Goal: Task Accomplishment & Management: Use online tool/utility

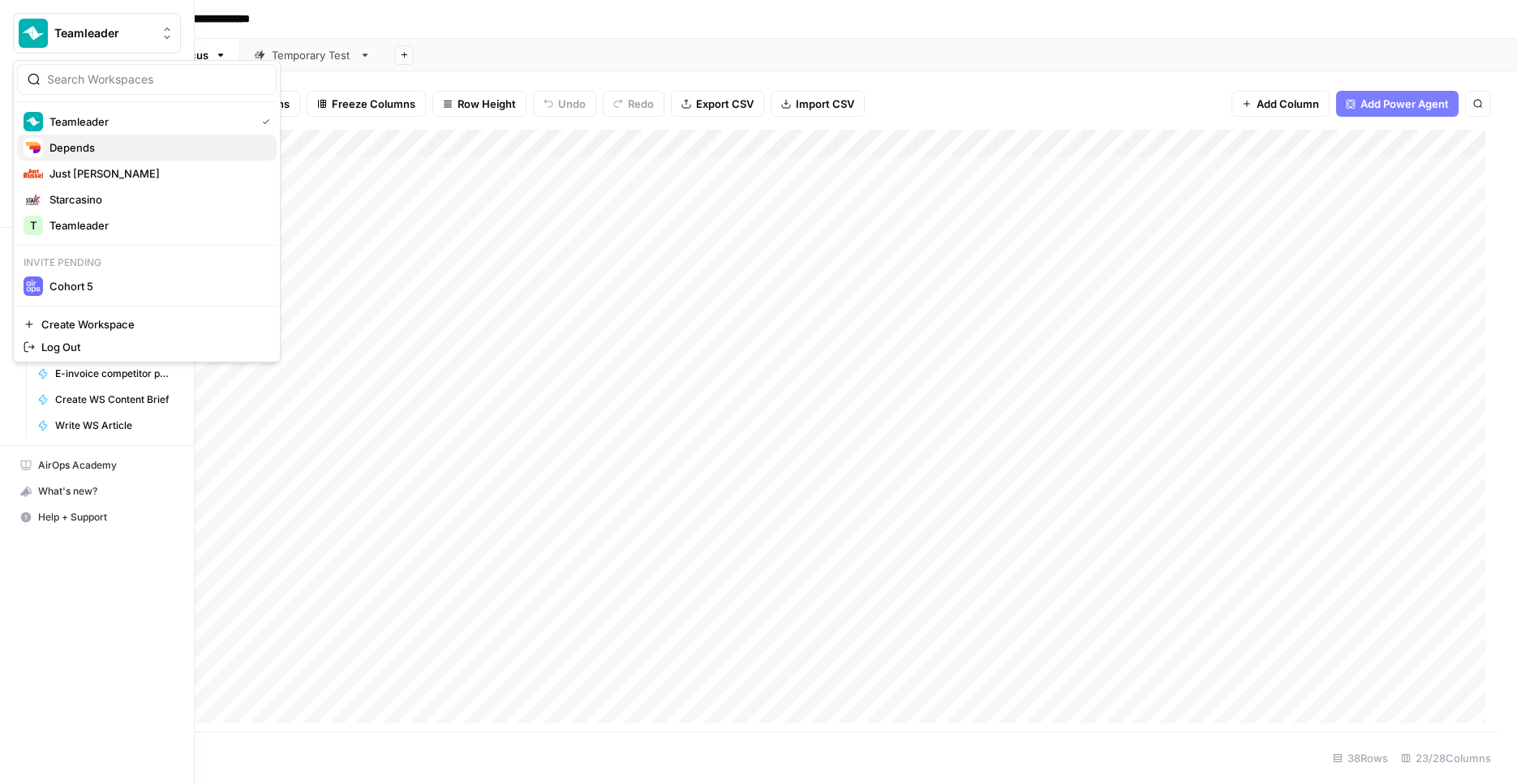
click at [147, 142] on span "Depends" at bounding box center [157, 147] width 214 height 16
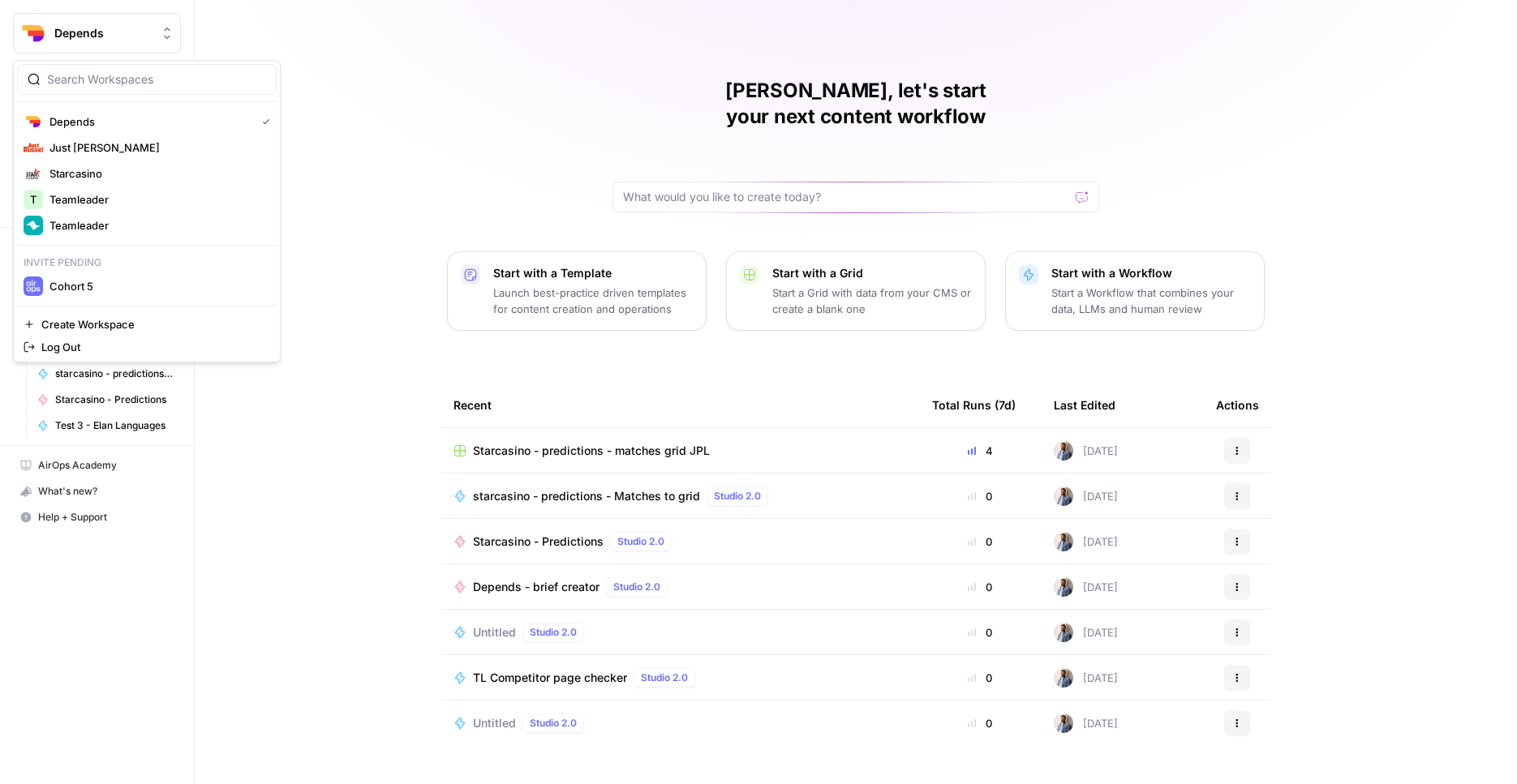
click at [108, 43] on button "Depends" at bounding box center [96, 33] width 168 height 40
click at [109, 43] on button "Depends" at bounding box center [96, 33] width 168 height 40
click at [116, 30] on span "Depends" at bounding box center [103, 33] width 98 height 16
click at [91, 219] on span "Teamleader" at bounding box center [157, 225] width 214 height 16
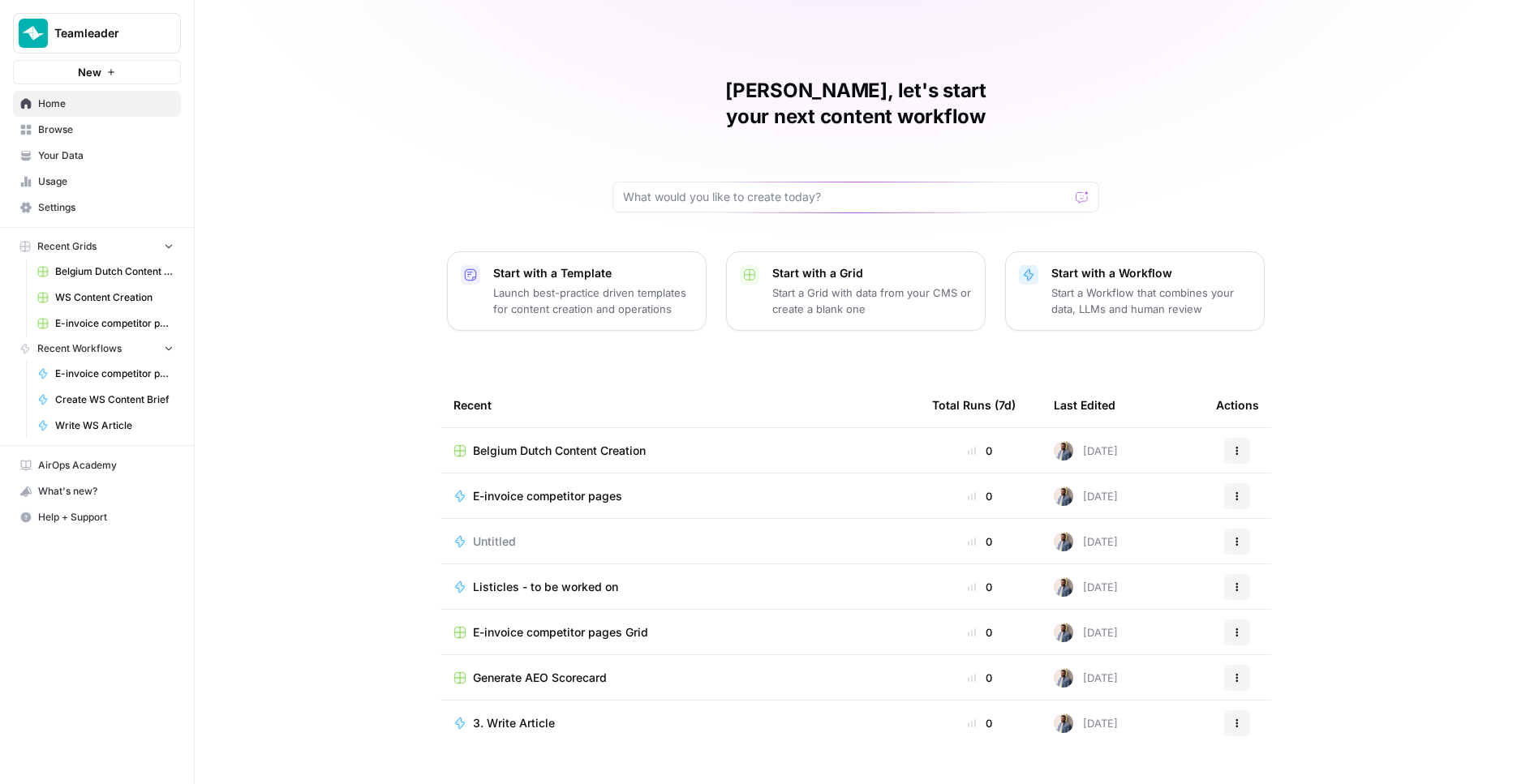
click at [669, 182] on div at bounding box center [855, 197] width 487 height 31
type input "trans"
click at [1072, 187] on button "Send" at bounding box center [1082, 197] width 21 height 21
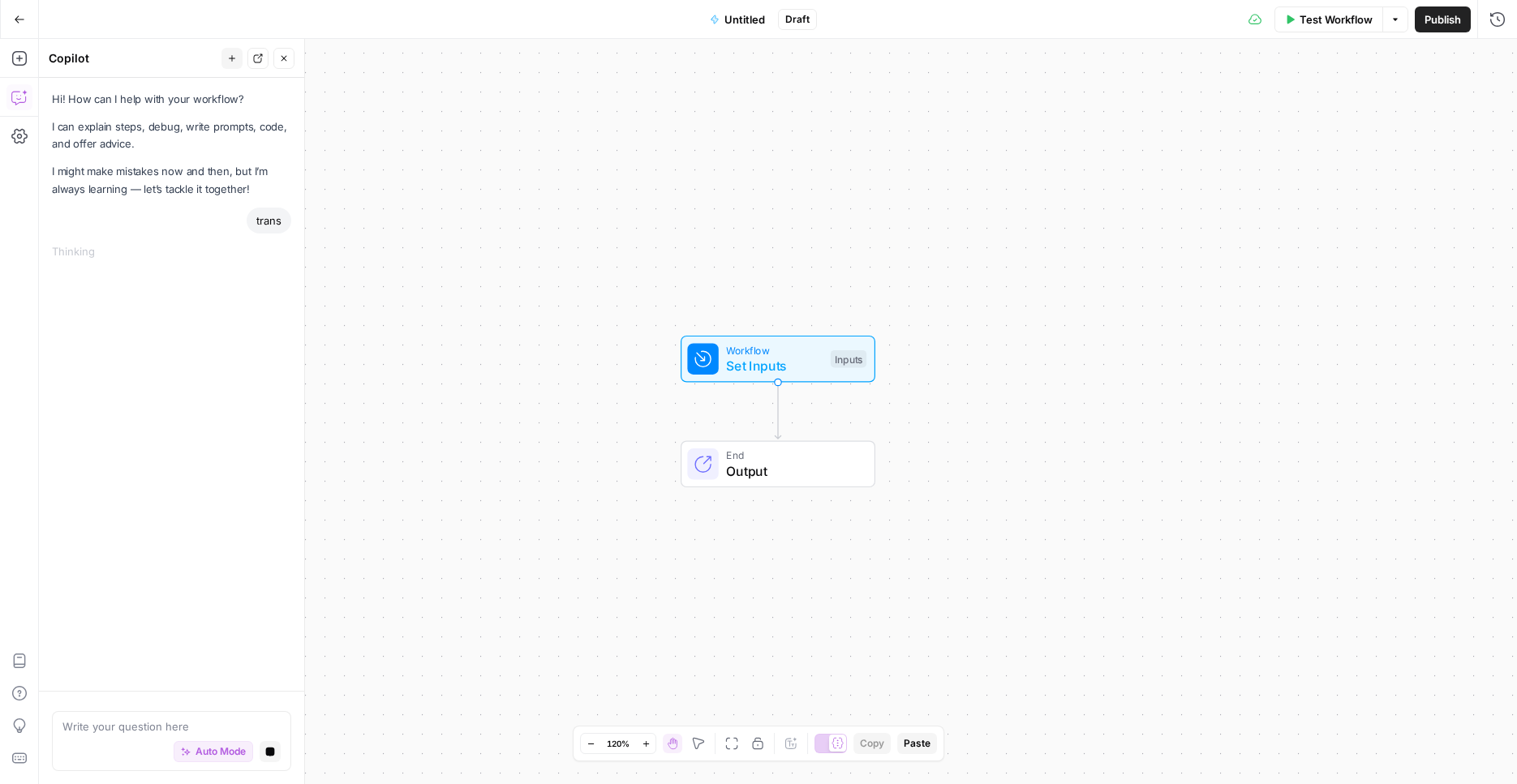
click at [7, 21] on button "Go Back" at bounding box center [19, 19] width 29 height 29
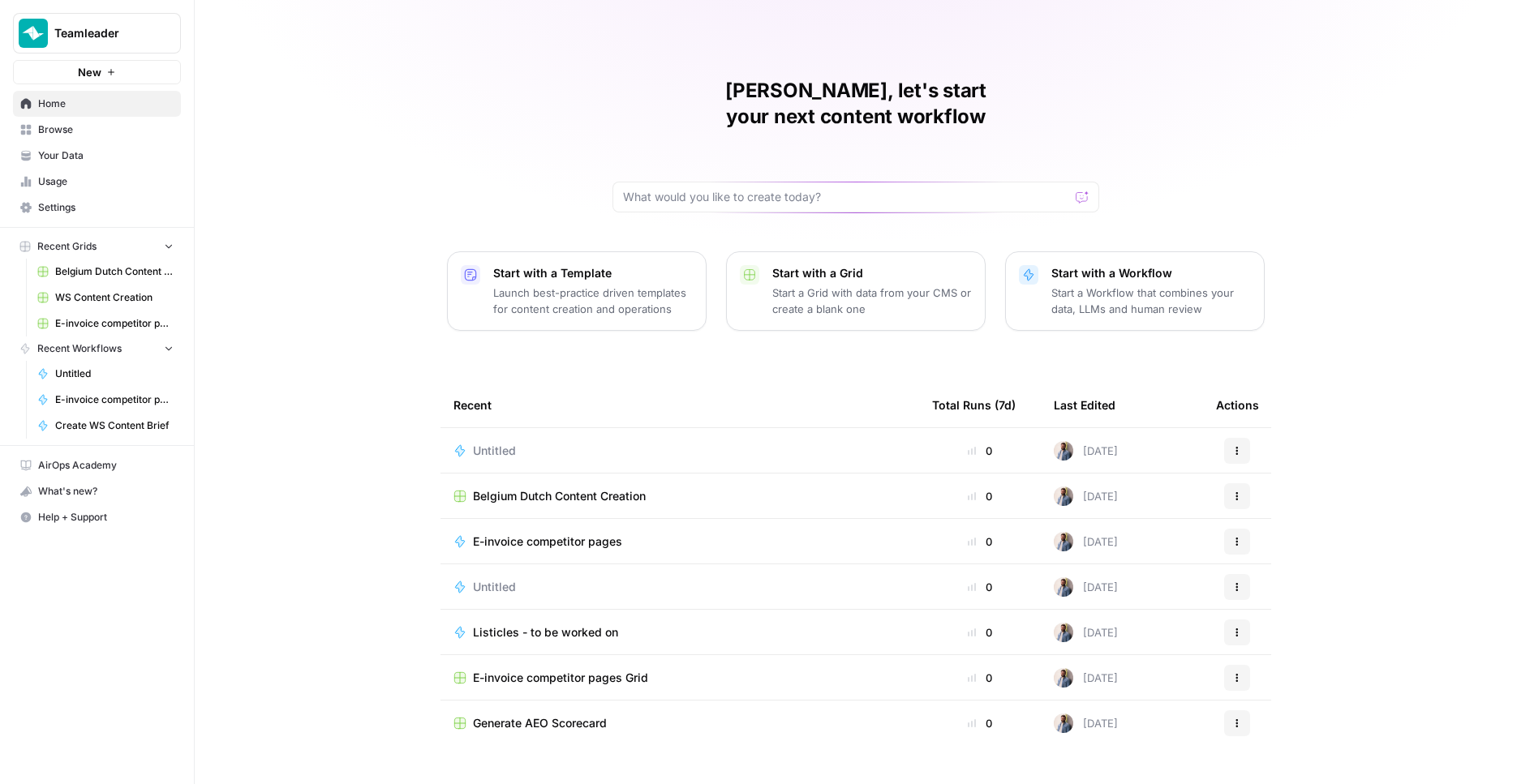
click at [69, 127] on span "Browse" at bounding box center [106, 129] width 136 height 14
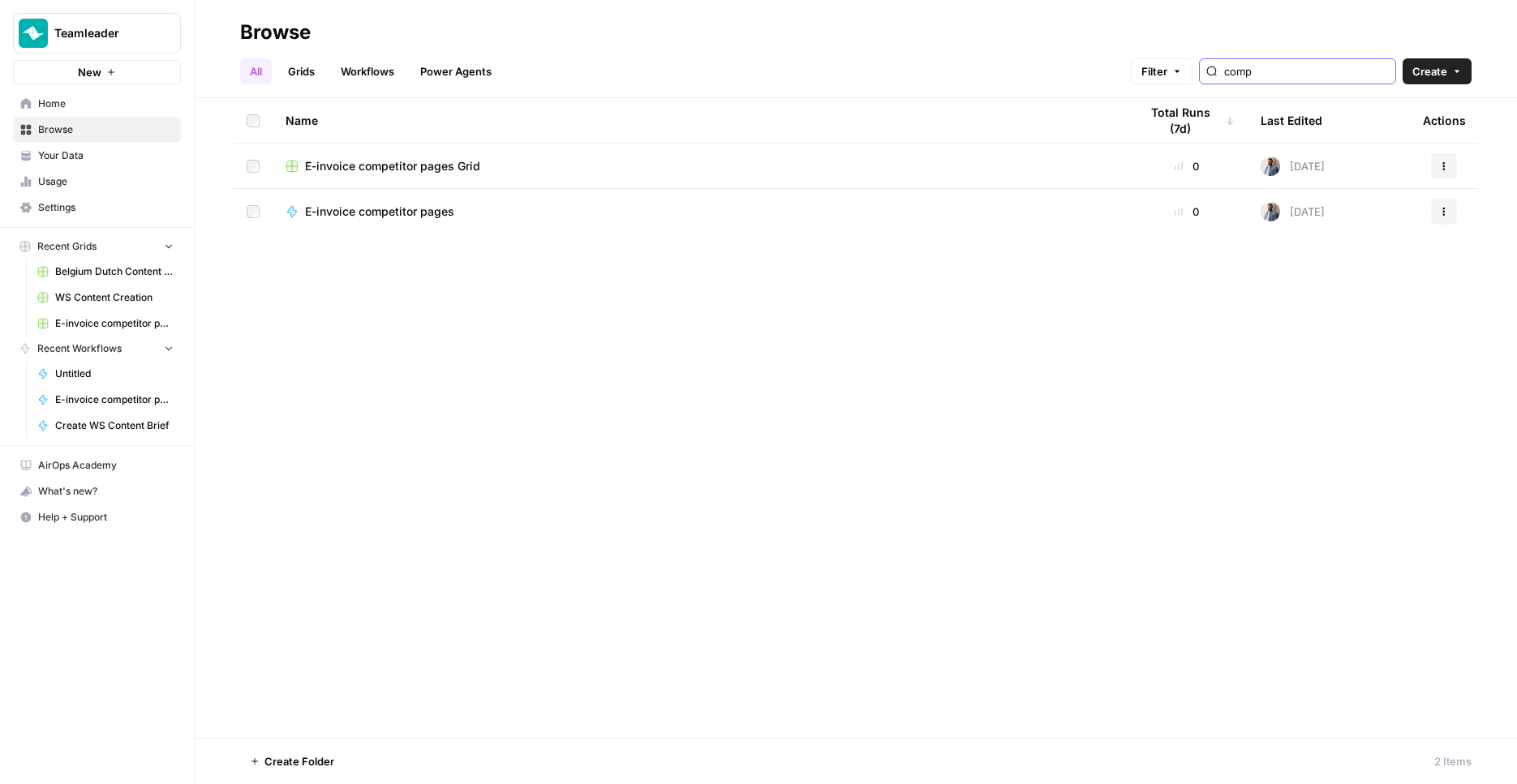
click at [1284, 68] on input "comp" at bounding box center [1306, 71] width 165 height 16
type input "[PERSON_NAME]"
click at [126, 20] on button "Teamleader" at bounding box center [96, 33] width 168 height 40
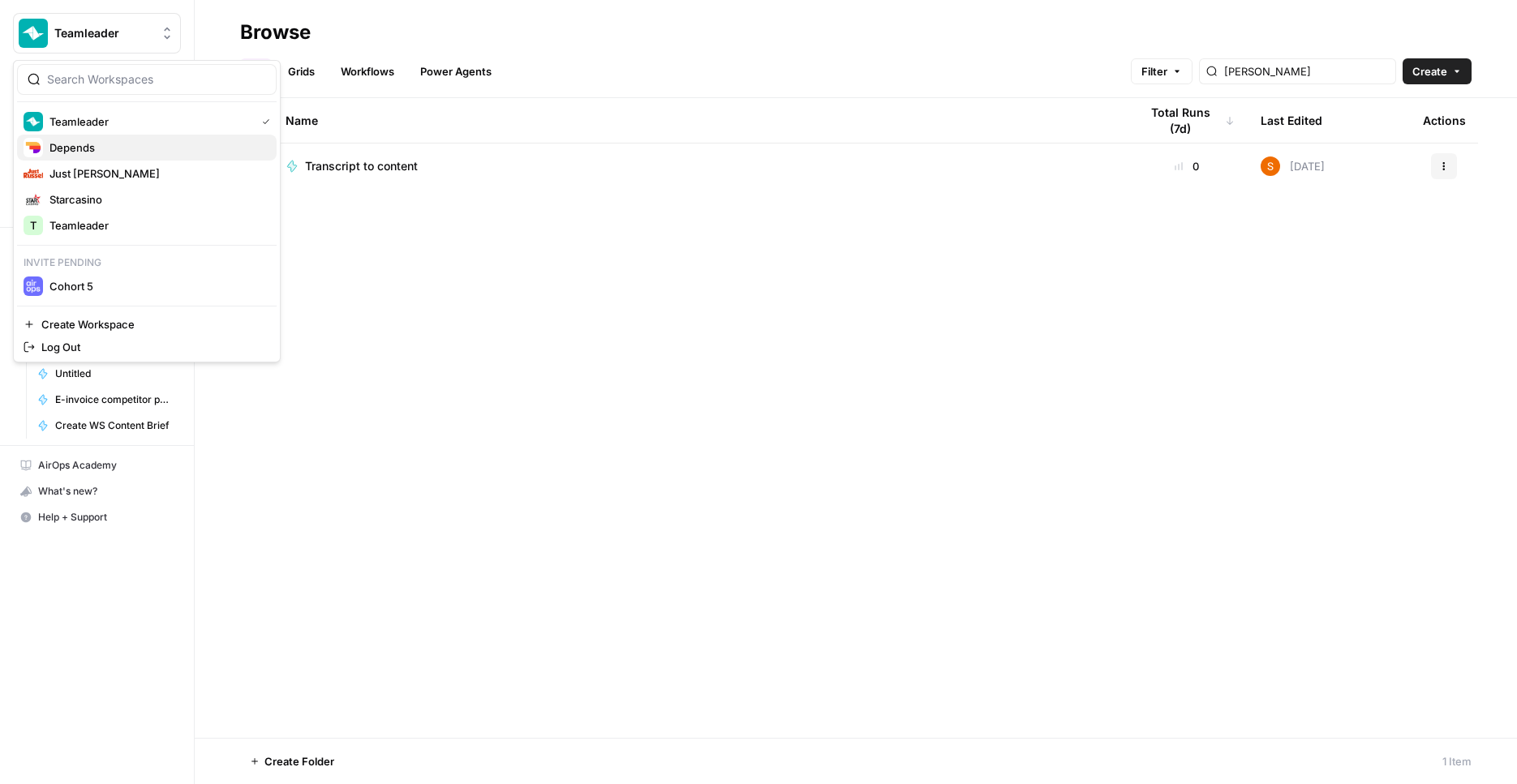
click at [136, 152] on span "Depends" at bounding box center [157, 147] width 214 height 16
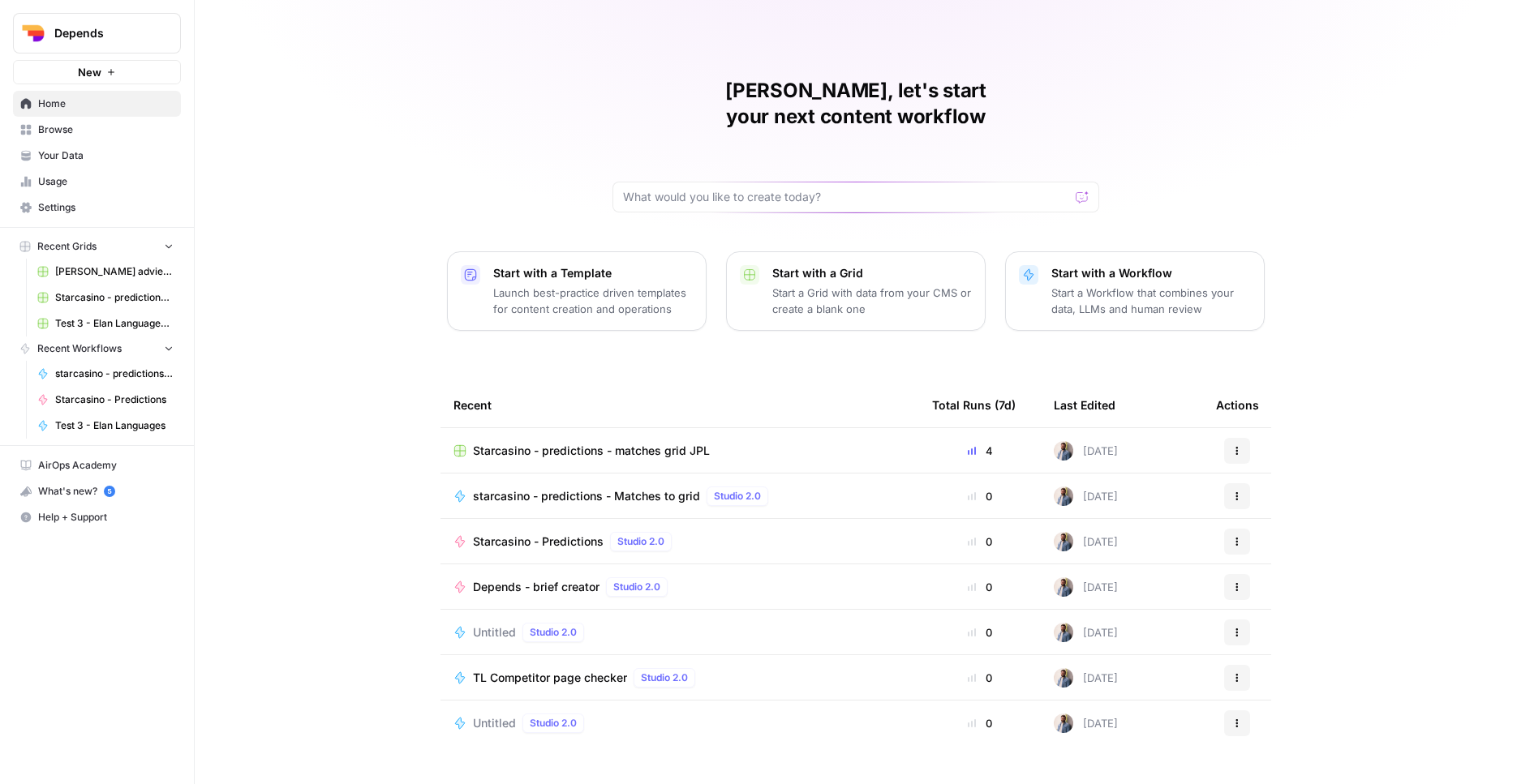
click at [39, 138] on link "Browse" at bounding box center [96, 129] width 168 height 26
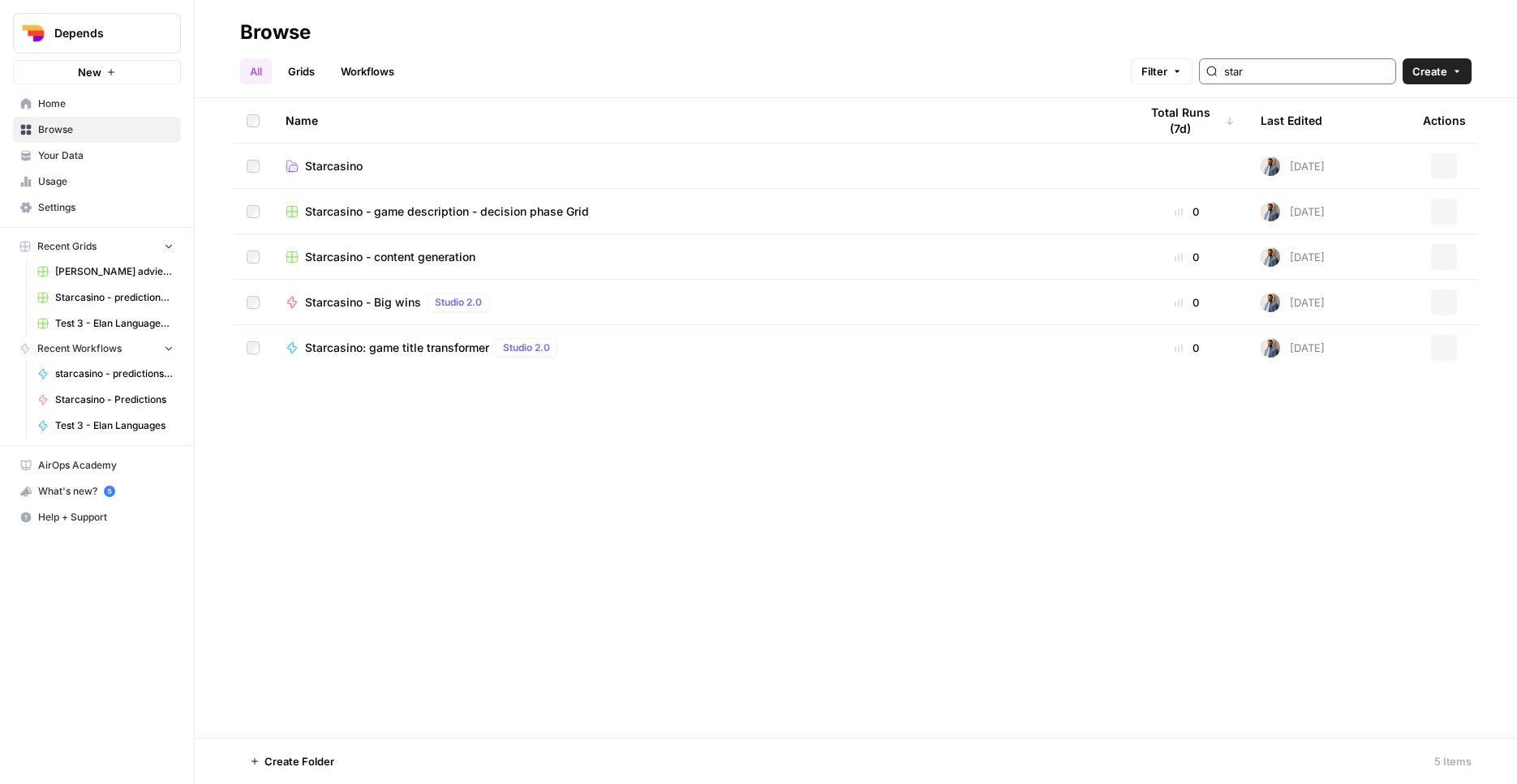
click at [1273, 74] on input "star" at bounding box center [1306, 71] width 165 height 16
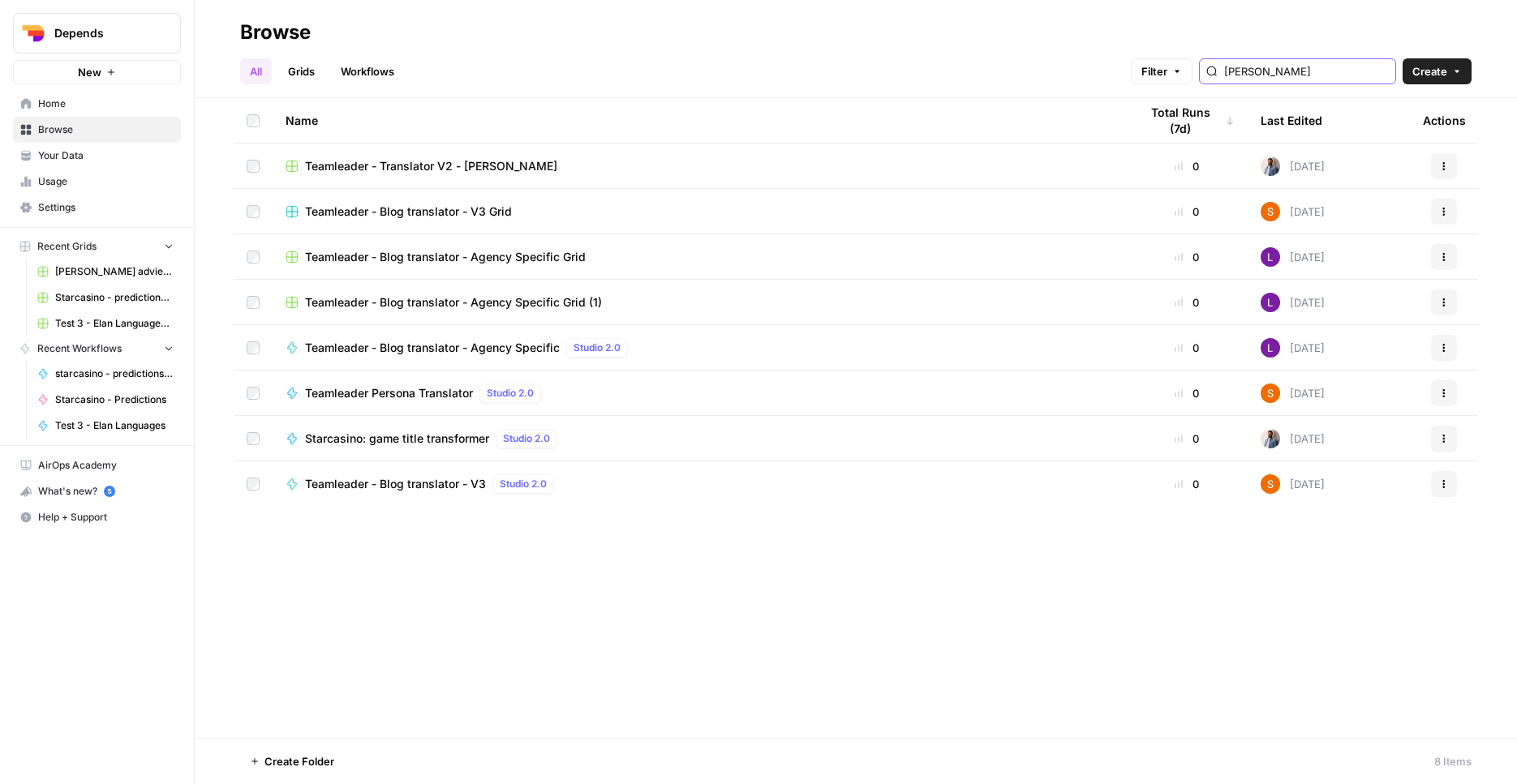
type input "[PERSON_NAME]"
click at [481, 158] on span "Teamleader - Translator V2 - mathias Grid" at bounding box center [431, 166] width 252 height 16
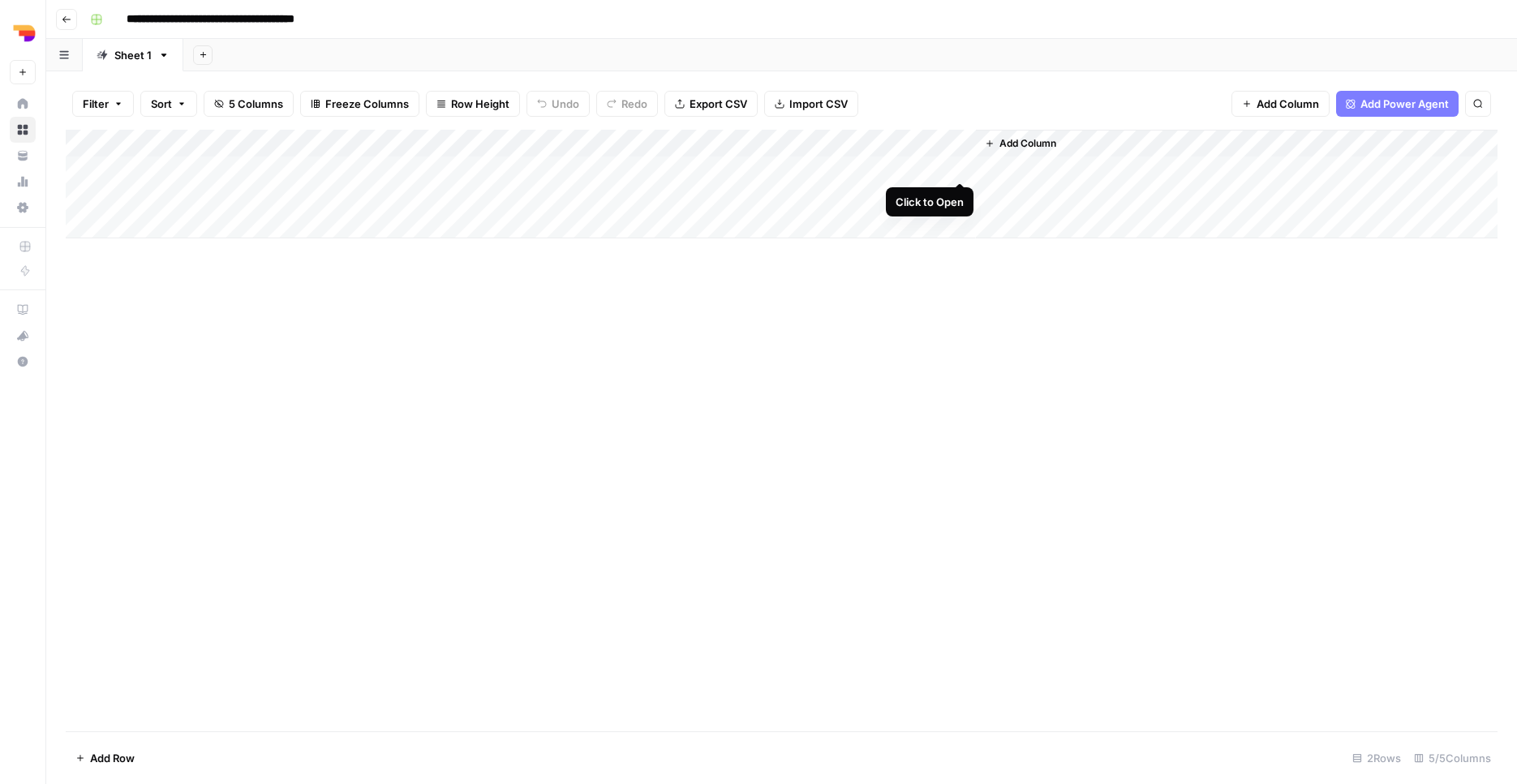
click at [959, 162] on div "Add Column" at bounding box center [781, 184] width 1432 height 109
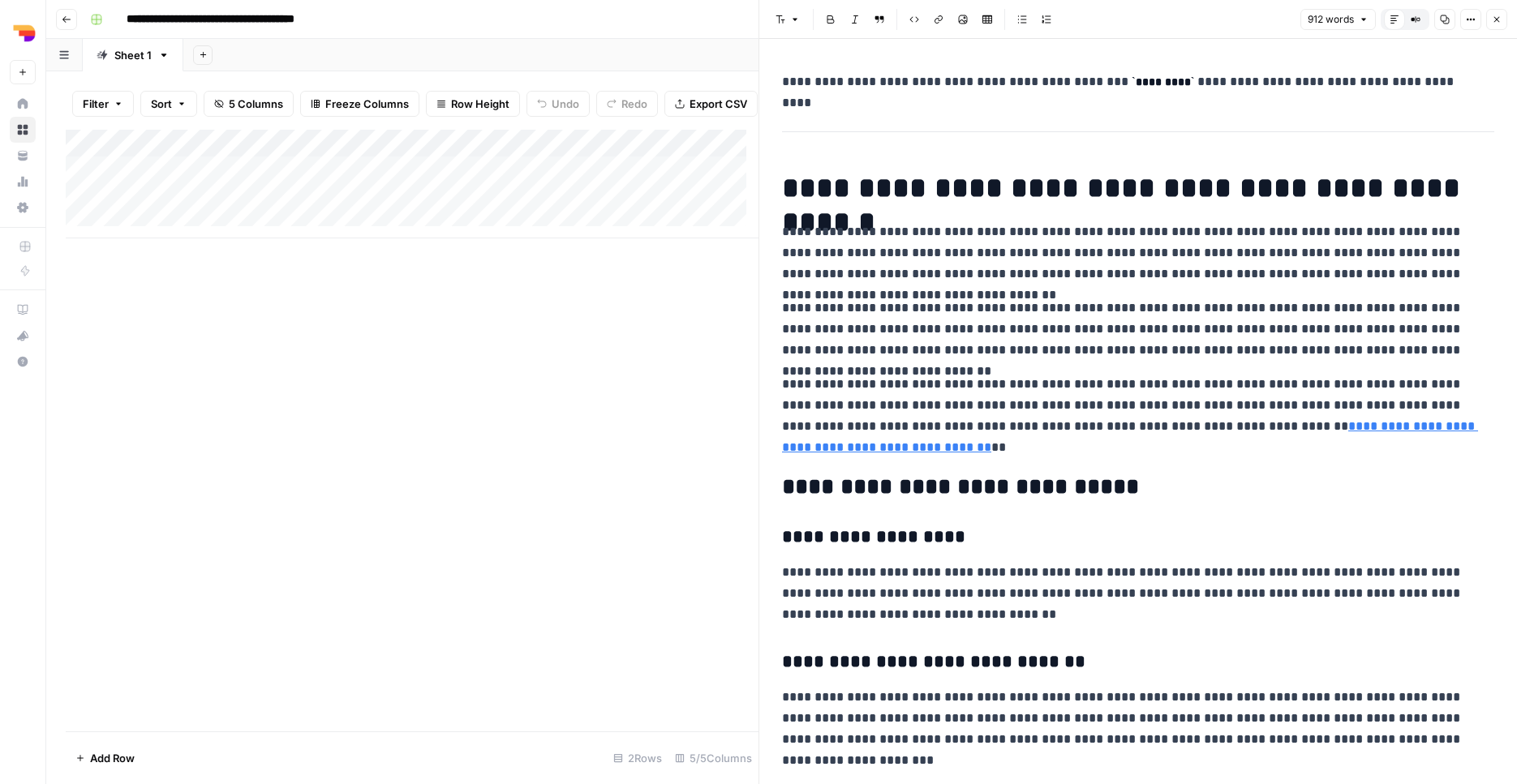
click at [1503, 18] on button "Close" at bounding box center [1496, 19] width 21 height 21
